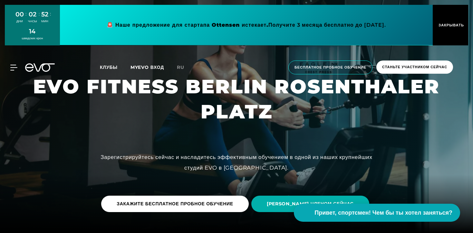
click at [208, 93] on font "EVO FITNESS BERLIN ROSENTHALER PLATZ" at bounding box center [240, 99] width 414 height 49
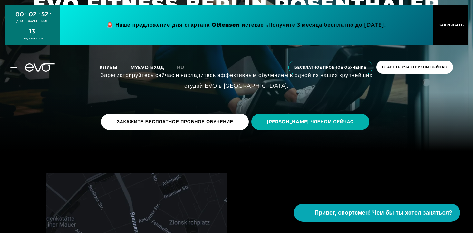
scroll to position [97, 0]
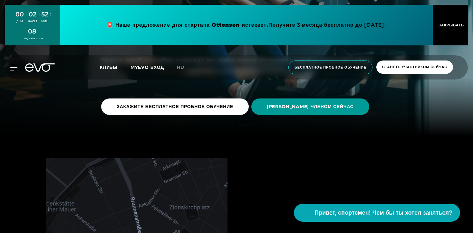
click at [314, 108] on font "[PERSON_NAME] ЧЛЕНОМ СЕЙЧАС" at bounding box center [310, 107] width 87 height 6
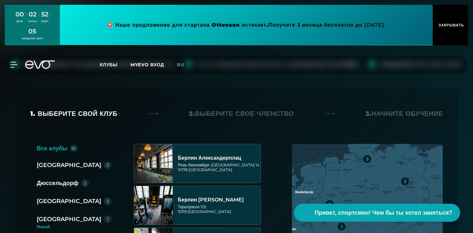
scroll to position [83, 0]
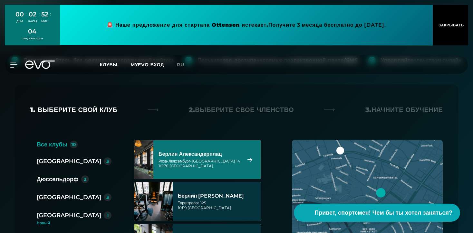
click at [47, 158] on font "[GEOGRAPHIC_DATA]" at bounding box center [69, 161] width 64 height 7
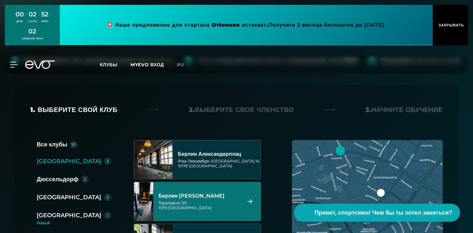
click at [205, 201] on div "[STREET_ADDRESS]" at bounding box center [199, 206] width 81 height 10
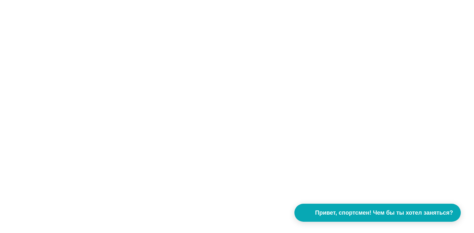
scroll to position [0, 0]
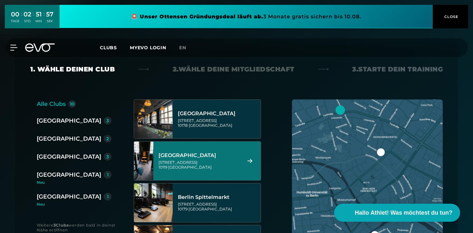
click at [212, 157] on div "[GEOGRAPHIC_DATA]" at bounding box center [199, 155] width 81 height 6
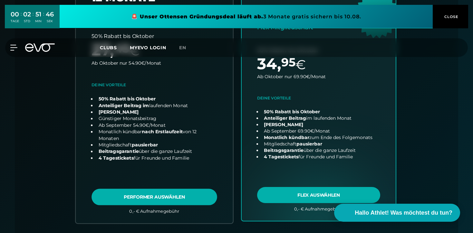
scroll to position [234, 0]
